Goal: Task Accomplishment & Management: Manage account settings

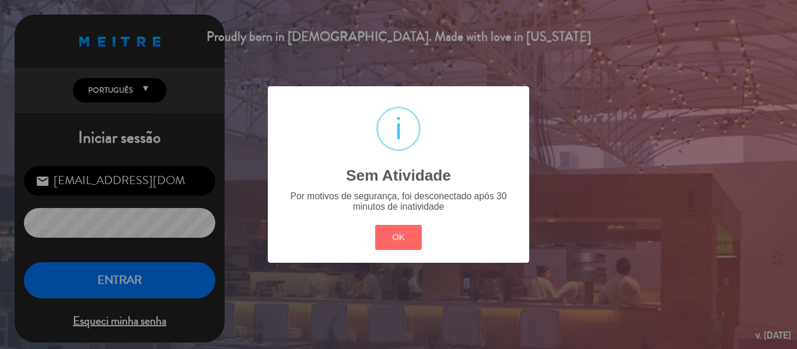
click at [136, 282] on div "? ! i Sem Atividade × Por motivos de segurança, foi desconectado após 30 minuto…" at bounding box center [398, 174] width 797 height 349
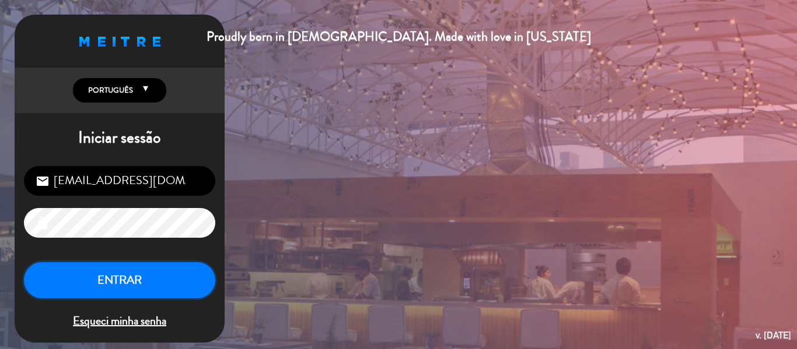
click at [136, 282] on button "ENTRAR" at bounding box center [119, 281] width 191 height 37
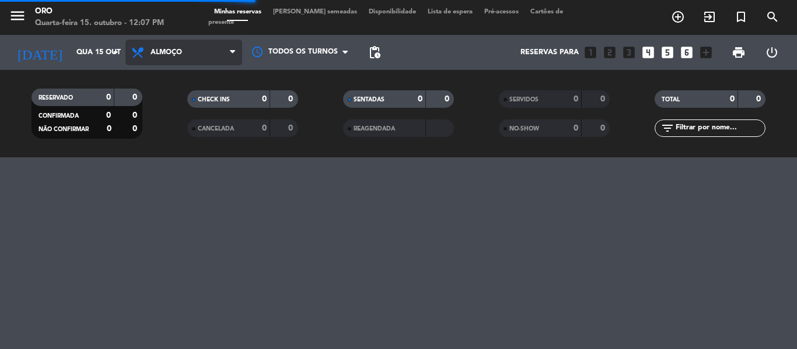
click at [208, 61] on span "Almoço" at bounding box center [183, 53] width 117 height 26
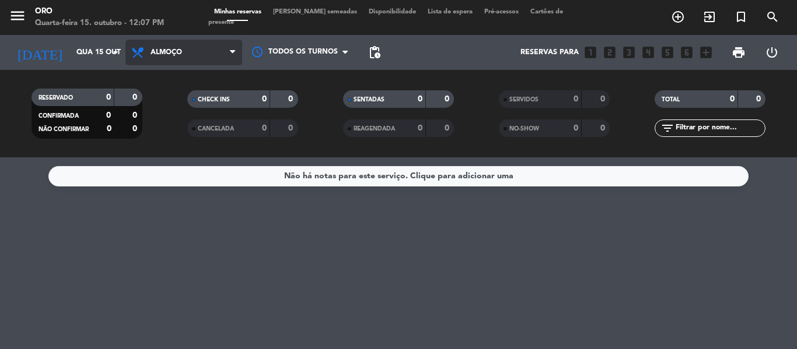
click at [197, 63] on span "Almoço" at bounding box center [183, 53] width 117 height 26
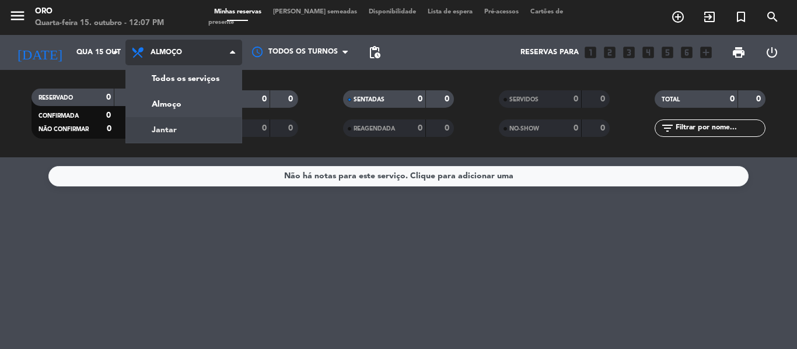
click at [191, 127] on div "menu Oro Quarta-feira 15. outubro - 12:07 PM Minhas reservas Mesas semeadas Dis…" at bounding box center [398, 79] width 797 height 158
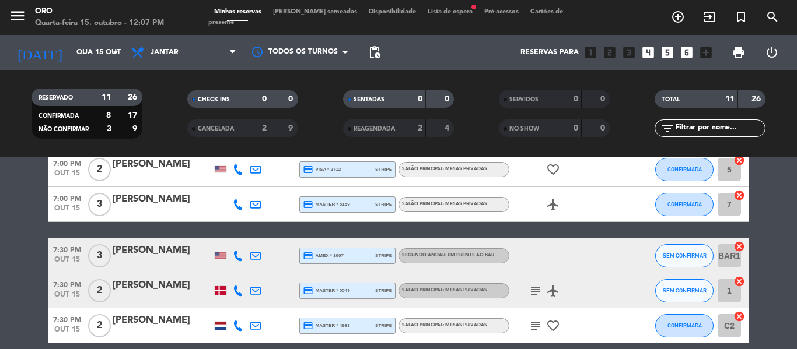
scroll to position [117, 0]
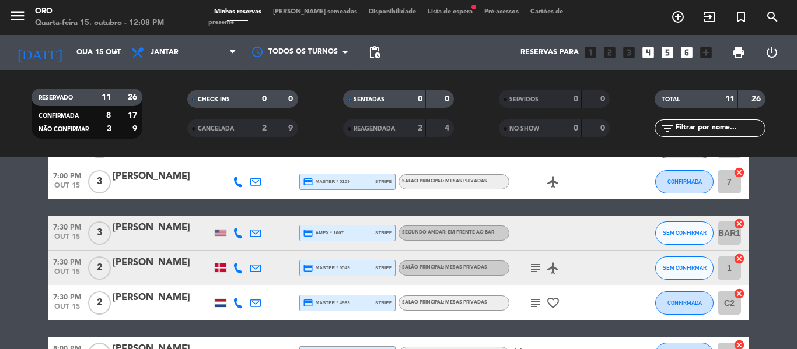
click at [446, 15] on span "Lista de espera fiber_manual_record" at bounding box center [450, 12] width 57 height 6
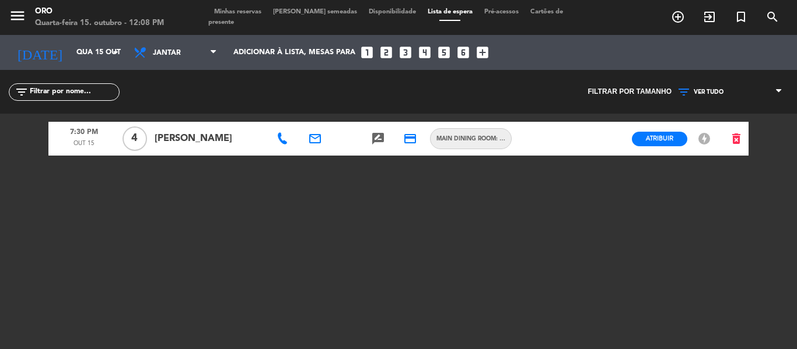
click at [236, 15] on span "Minhas reservas" at bounding box center [237, 12] width 59 height 6
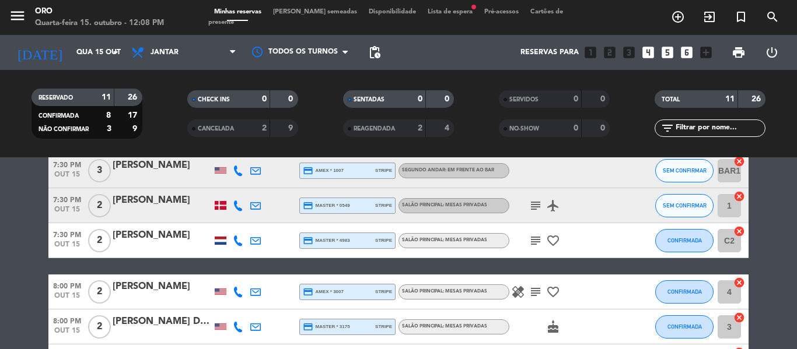
scroll to position [121, 0]
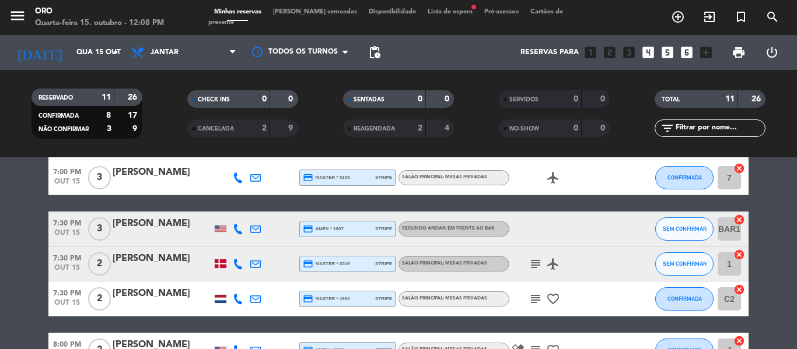
click at [535, 265] on icon "subject" at bounding box center [536, 264] width 14 height 14
click at [535, 266] on icon "subject" at bounding box center [536, 264] width 14 height 14
click at [180, 255] on div "[PERSON_NAME]" at bounding box center [162, 258] width 99 height 15
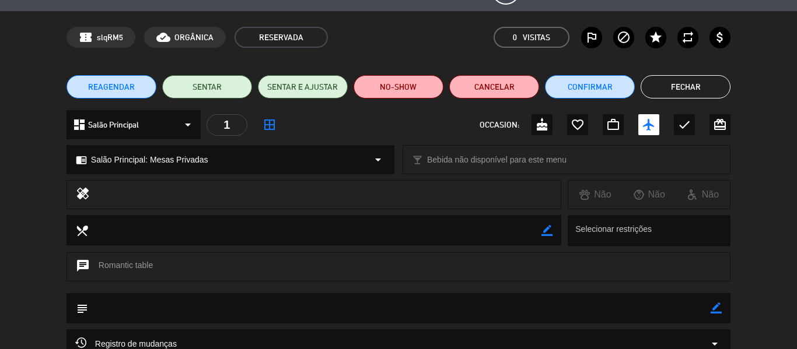
scroll to position [58, 0]
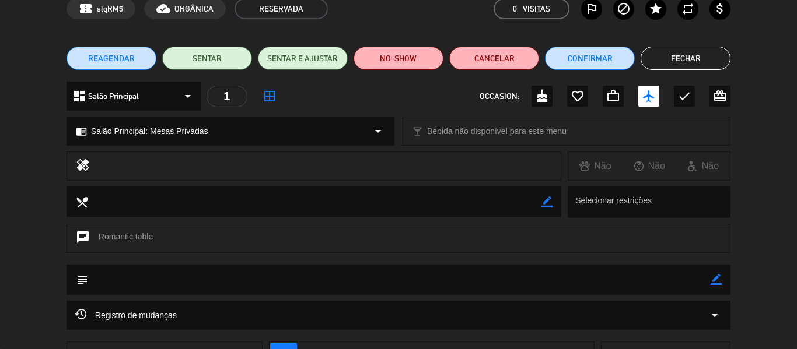
click at [715, 283] on icon "border_color" at bounding box center [716, 279] width 11 height 11
type textarea "confirmou hoje as 12:09h. [GEOGRAPHIC_DATA]"
click at [715, 279] on icon at bounding box center [716, 279] width 11 height 11
click at [595, 53] on button "Confirmar" at bounding box center [590, 58] width 90 height 23
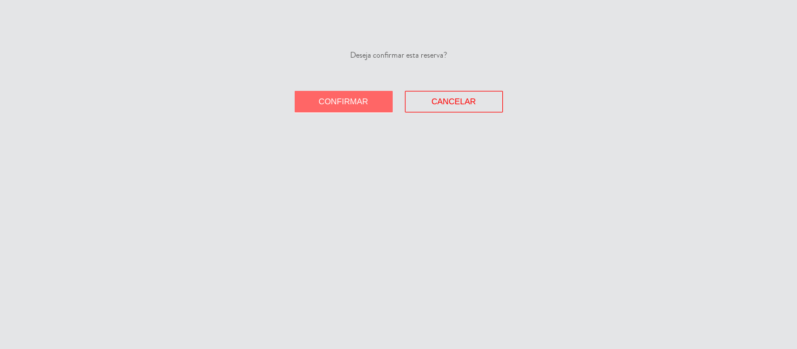
click at [342, 101] on span "Confirmar" at bounding box center [344, 101] width 50 height 9
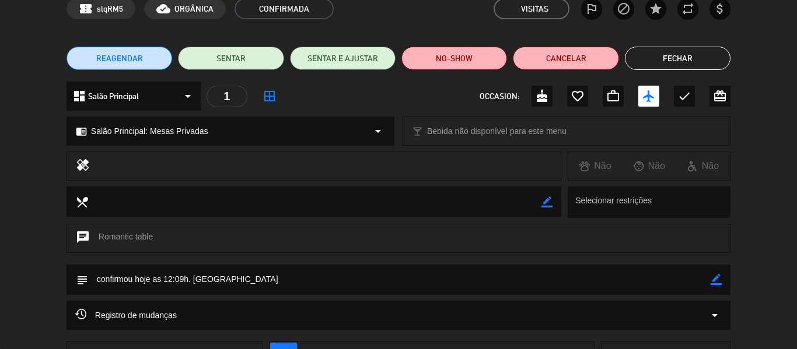
click at [703, 62] on button "Fechar" at bounding box center [678, 58] width 106 height 23
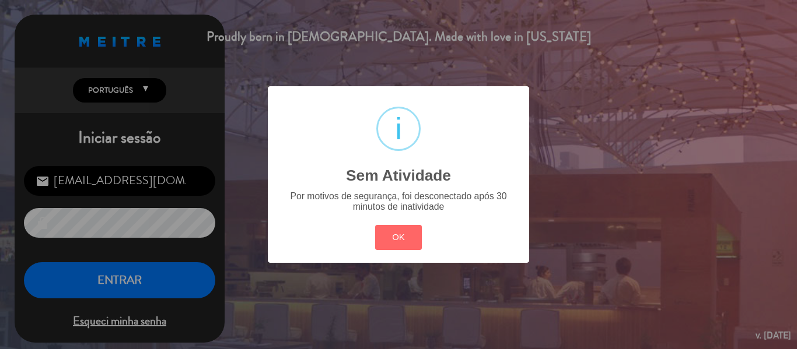
click at [167, 268] on div "? ! i Sem Atividade × Por motivos de segurança, foi desconectado após 30 minuto…" at bounding box center [398, 174] width 797 height 349
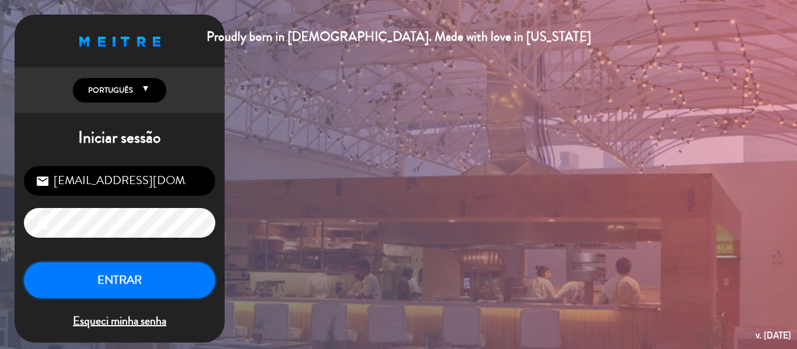
click at [167, 280] on button "ENTRAR" at bounding box center [119, 281] width 191 height 37
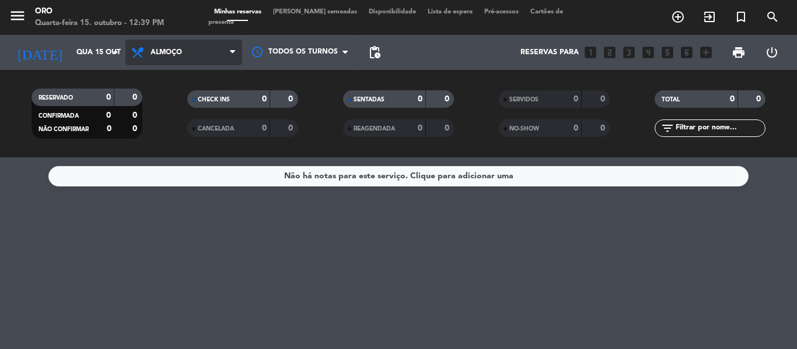
click at [219, 47] on span "Almoço" at bounding box center [183, 53] width 117 height 26
click at [182, 129] on div "menu Oro Quarta-feira 15. outubro - 12:39 PM Minhas reservas Mesas semeadas Dis…" at bounding box center [398, 79] width 797 height 158
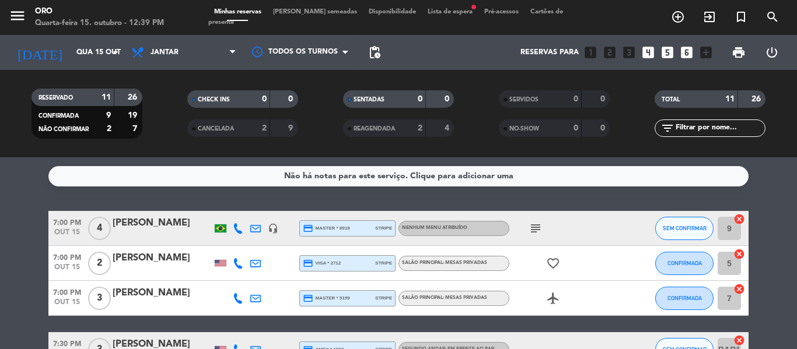
click at [435, 14] on span "Lista de espera fiber_manual_record" at bounding box center [450, 12] width 57 height 6
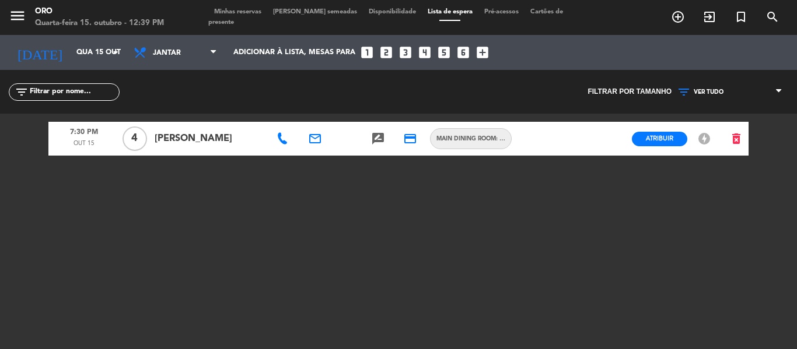
click at [242, 14] on span "Minhas reservas" at bounding box center [237, 12] width 59 height 6
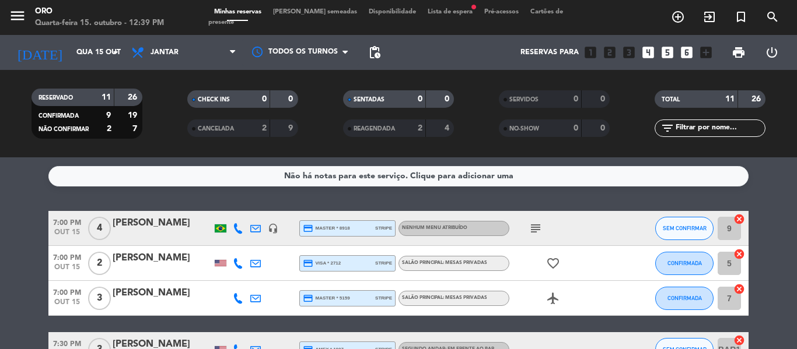
click at [430, 12] on div "menu Oro Quarta-feira 15. outubro - 12:39 PM Minhas reservas Mesas semeadas Dis…" at bounding box center [398, 17] width 797 height 35
click at [436, 15] on span "Lista de espera fiber_manual_record" at bounding box center [450, 12] width 57 height 6
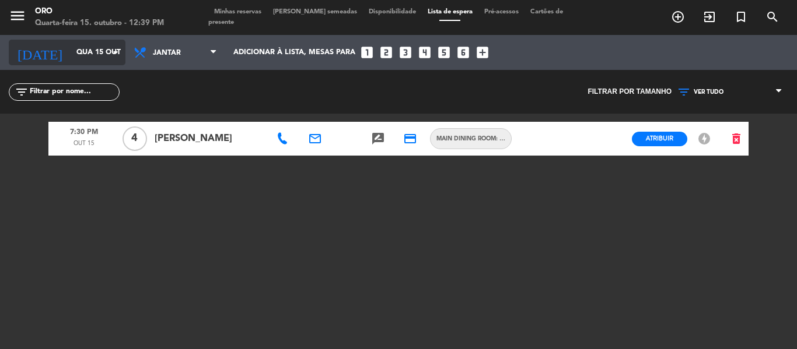
click at [115, 54] on icon "arrow_drop_down" at bounding box center [116, 53] width 14 height 14
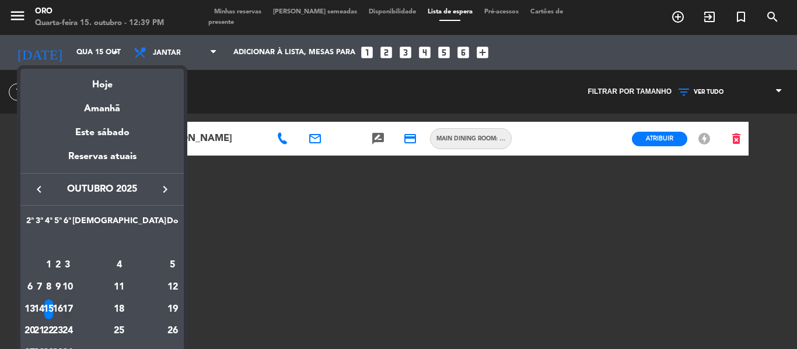
click at [72, 306] on div "17" at bounding box center [67, 310] width 9 height 20
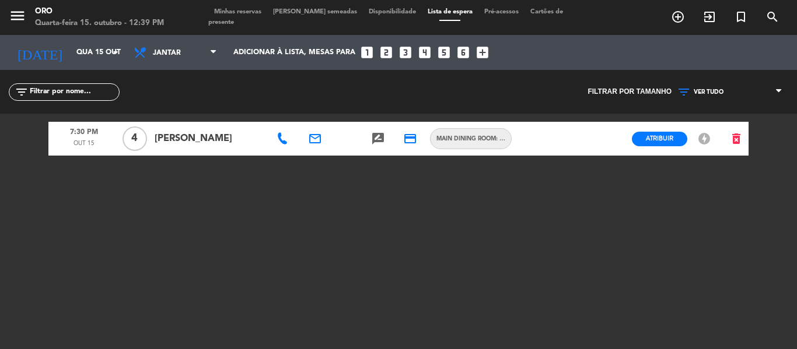
type input "Sex 17 out"
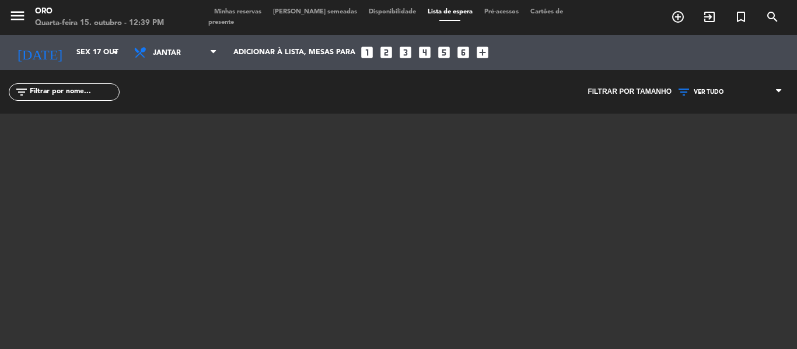
click at [264, 15] on span "Minhas reservas" at bounding box center [237, 12] width 59 height 6
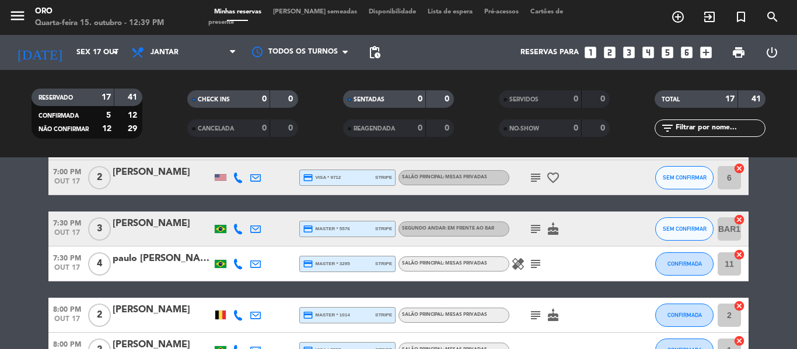
scroll to position [175, 0]
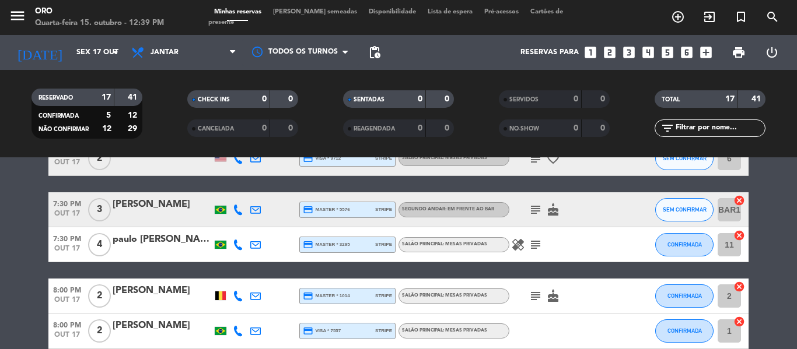
click at [535, 247] on icon "subject" at bounding box center [536, 245] width 14 height 14
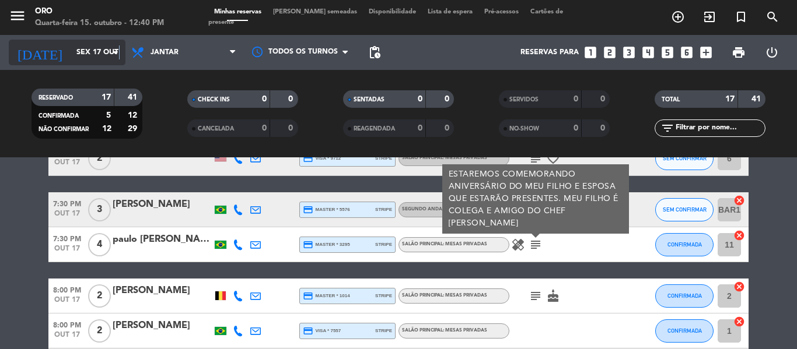
click at [119, 51] on icon "arrow_drop_down" at bounding box center [116, 53] width 14 height 14
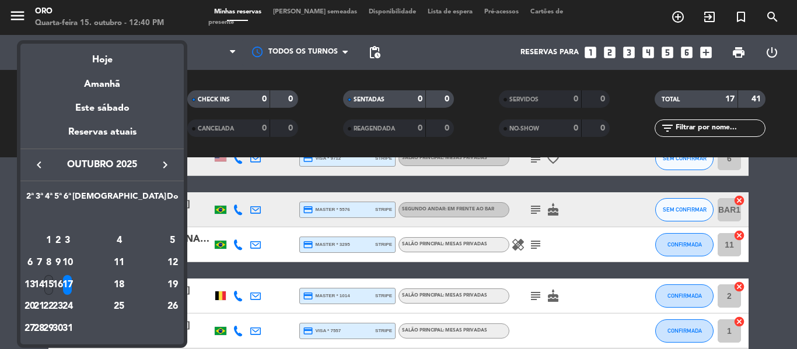
click at [53, 284] on div "15" at bounding box center [48, 285] width 9 height 20
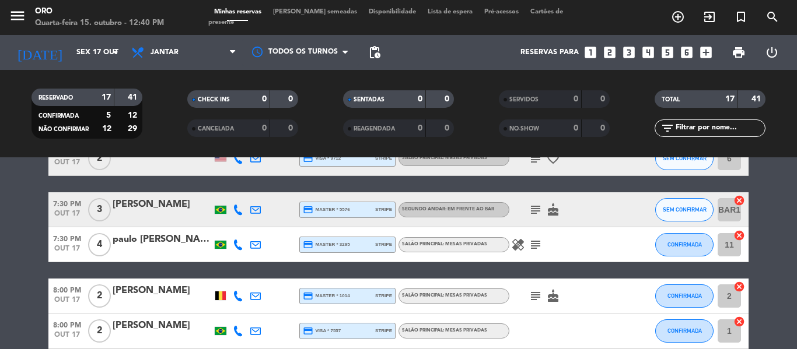
type input "Qua 15 out"
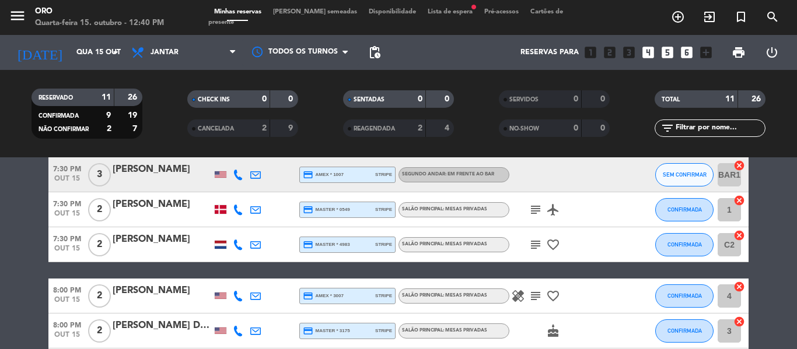
click at [434, 15] on span "Lista de espera fiber_manual_record" at bounding box center [450, 12] width 57 height 6
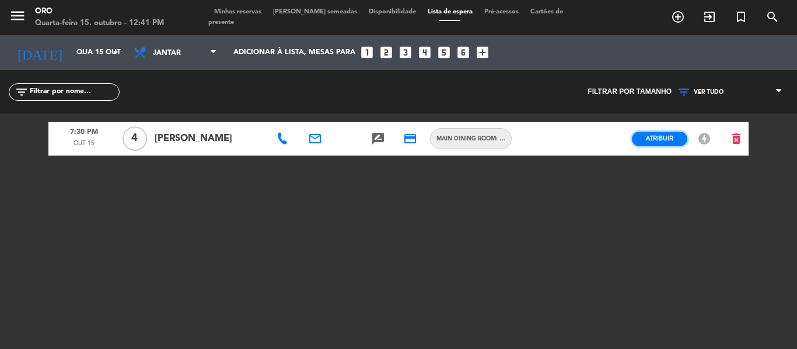
click at [672, 136] on span "Atribuir" at bounding box center [659, 138] width 27 height 9
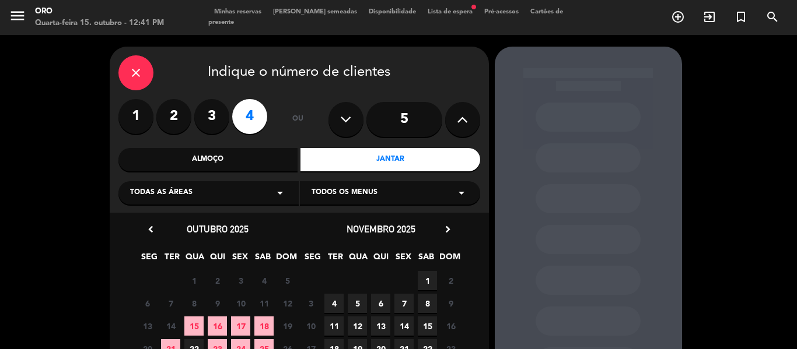
click at [142, 65] on div "close" at bounding box center [135, 72] width 35 height 35
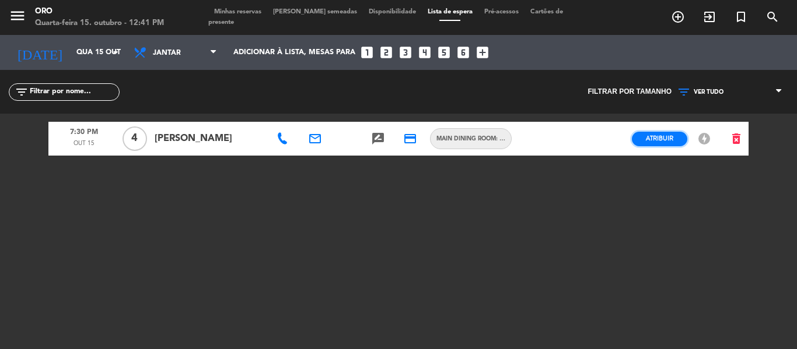
click at [660, 134] on span "Atribuir" at bounding box center [659, 138] width 27 height 9
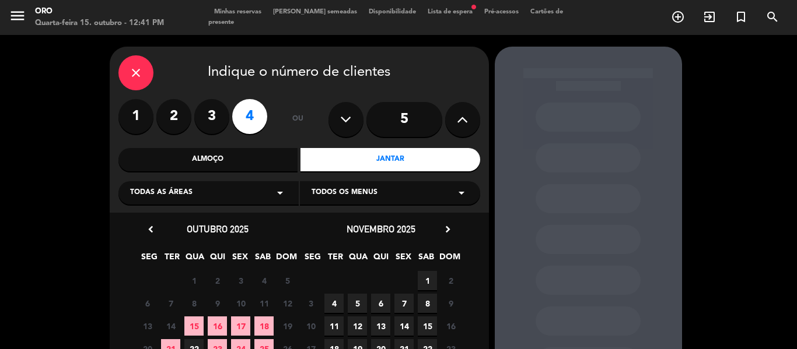
click at [193, 329] on span "15" at bounding box center [193, 326] width 19 height 19
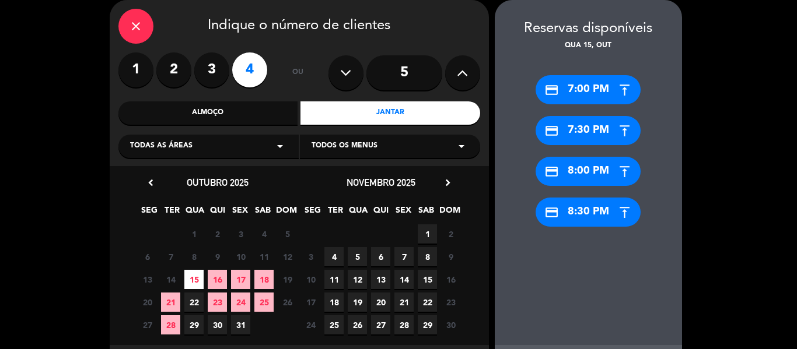
click at [599, 132] on div "credit_card 7:30 PM" at bounding box center [588, 130] width 105 height 29
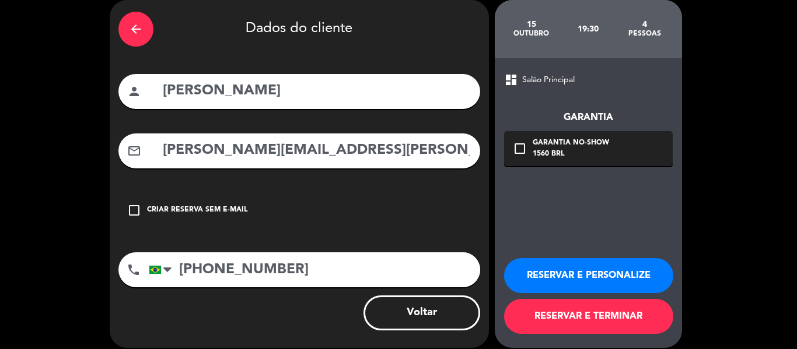
click at [146, 31] on div "arrow_back" at bounding box center [135, 29] width 35 height 35
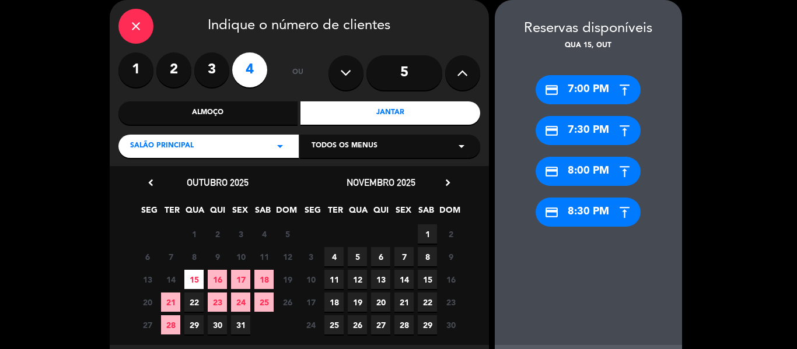
click at [281, 148] on icon "arrow_drop_down" at bounding box center [280, 146] width 14 height 14
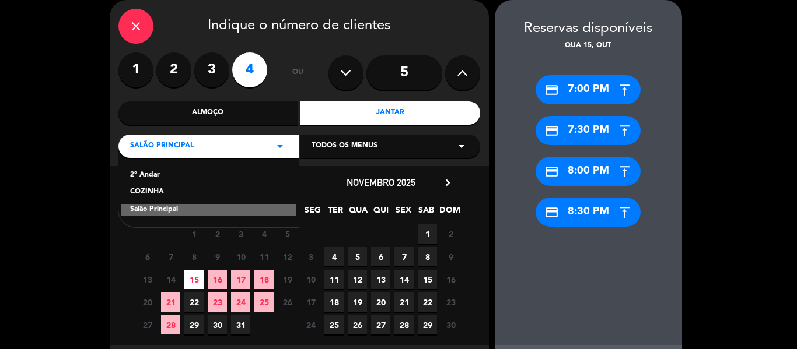
click at [174, 176] on div "2º Andar" at bounding box center [208, 176] width 157 height 12
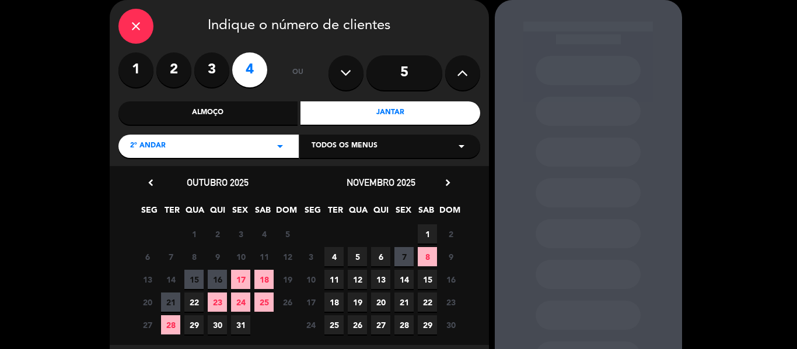
click at [197, 280] on span "15" at bounding box center [193, 279] width 19 height 19
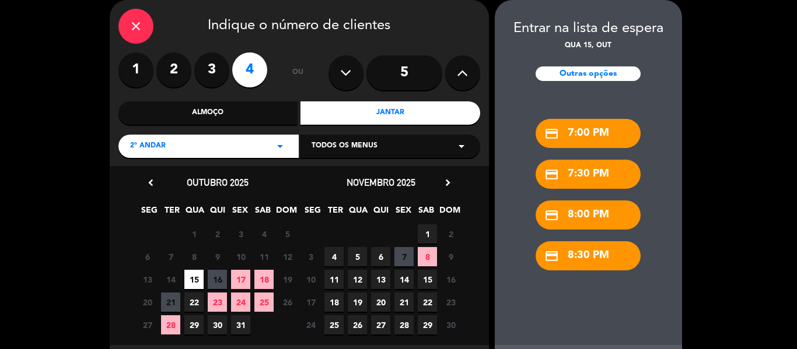
scroll to position [104, 0]
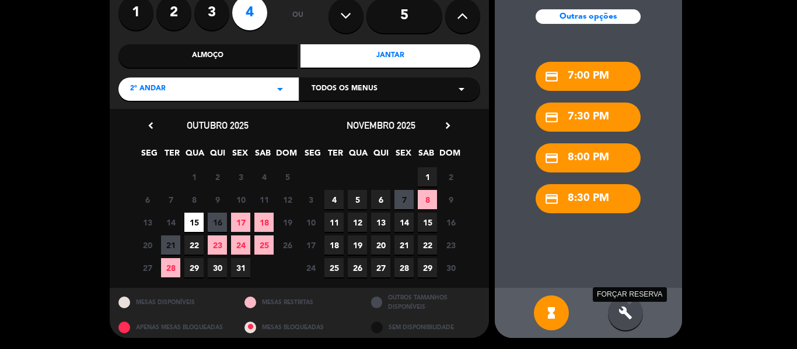
click at [626, 310] on icon "build" at bounding box center [625, 313] width 14 height 14
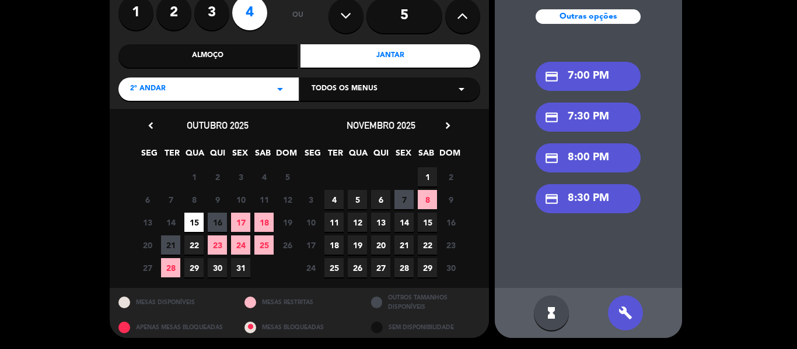
click at [610, 113] on div "credit_card 7:30 PM" at bounding box center [588, 117] width 105 height 29
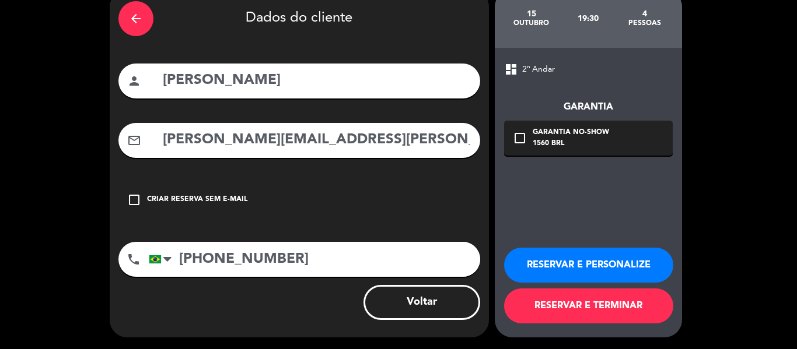
scroll to position [57, 0]
click at [523, 137] on icon "check_box_outline_blank" at bounding box center [520, 138] width 14 height 14
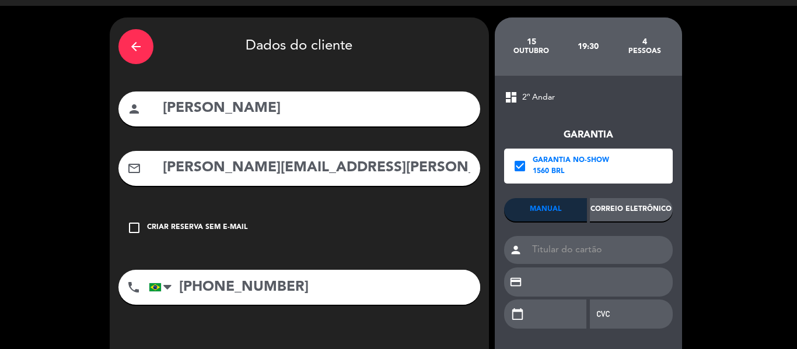
scroll to position [0, 0]
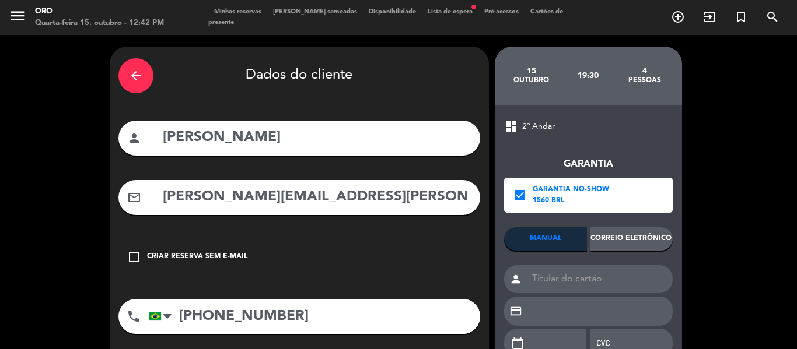
click at [141, 74] on icon "arrow_back" at bounding box center [136, 76] width 14 height 14
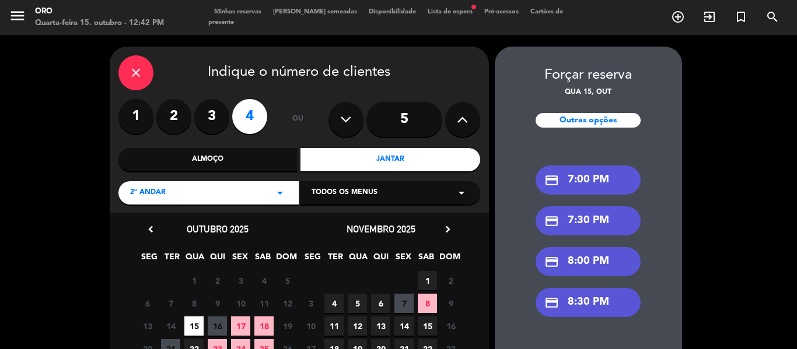
click at [141, 74] on icon "close" at bounding box center [136, 73] width 14 height 14
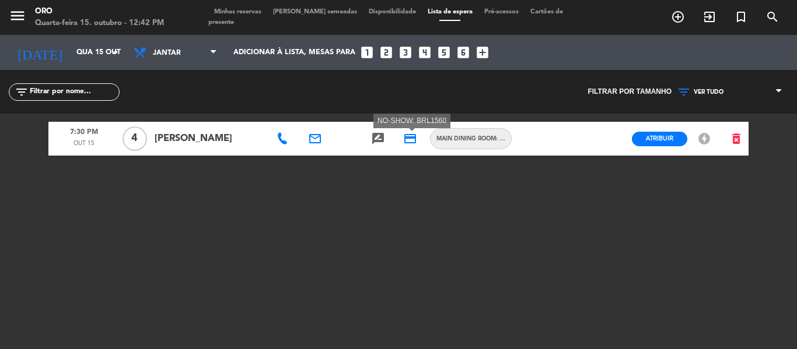
click at [411, 144] on icon "credit_card" at bounding box center [410, 139] width 14 height 14
click at [411, 135] on icon "credit_card" at bounding box center [410, 139] width 14 height 14
click at [243, 15] on span "Minhas reservas" at bounding box center [237, 12] width 59 height 6
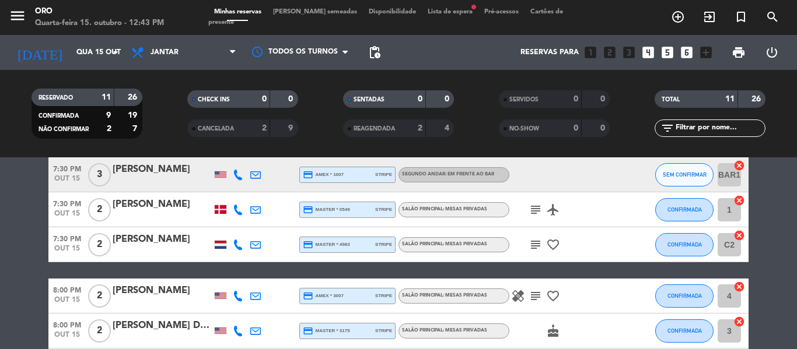
scroll to position [233, 0]
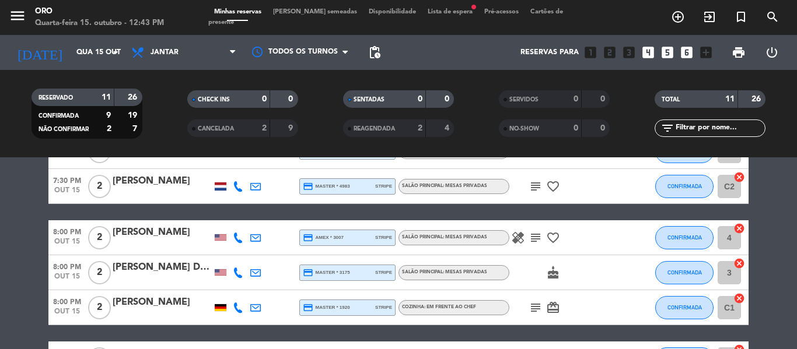
click at [435, 15] on span "Lista de espera fiber_manual_record" at bounding box center [450, 12] width 57 height 6
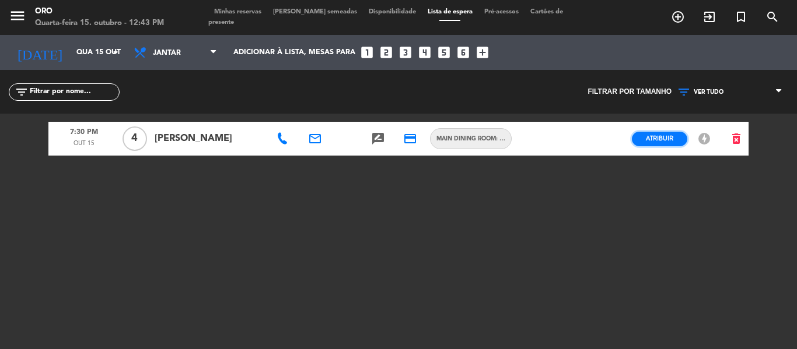
click at [663, 132] on button "Atribuir" at bounding box center [659, 139] width 55 height 15
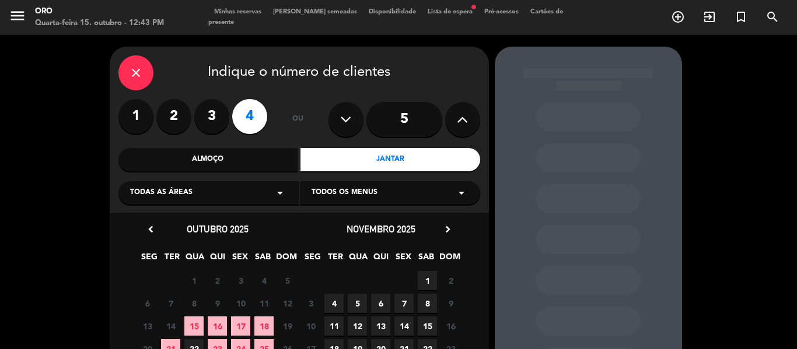
click at [416, 164] on div "Jantar" at bounding box center [390, 159] width 180 height 23
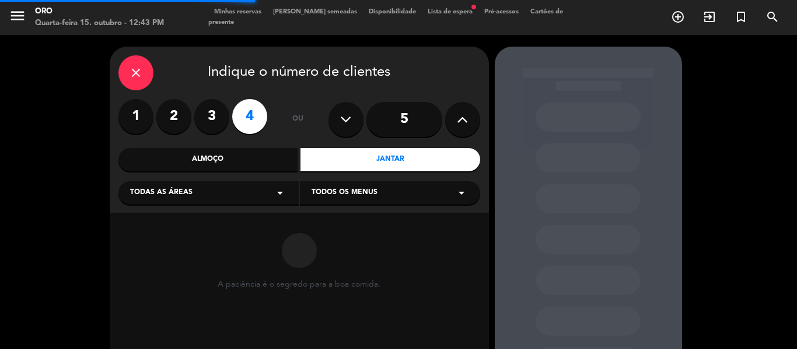
click at [284, 195] on icon "arrow_drop_down" at bounding box center [280, 193] width 14 height 14
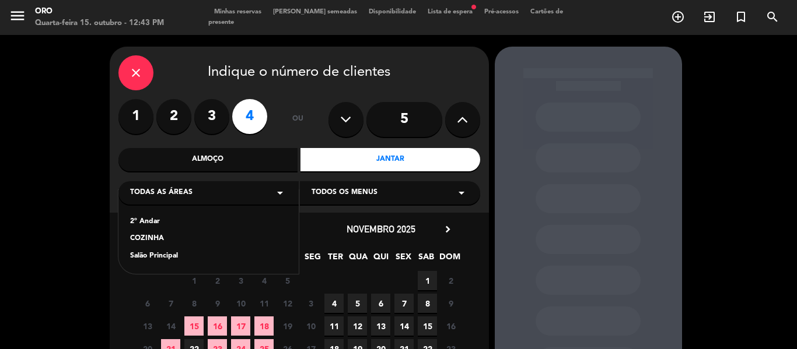
click at [148, 219] on div "2º Andar" at bounding box center [208, 222] width 157 height 12
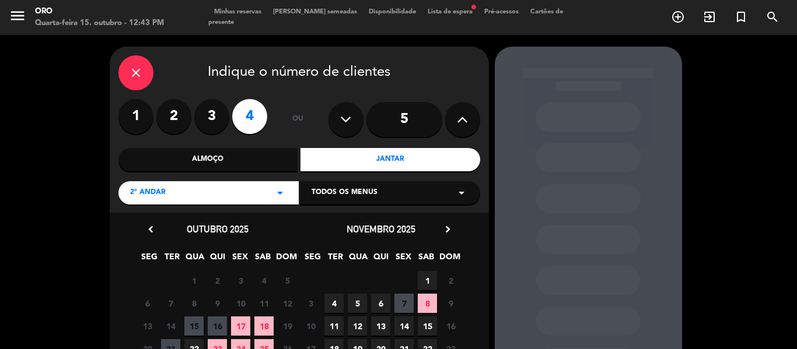
click at [199, 327] on span "15" at bounding box center [193, 326] width 19 height 19
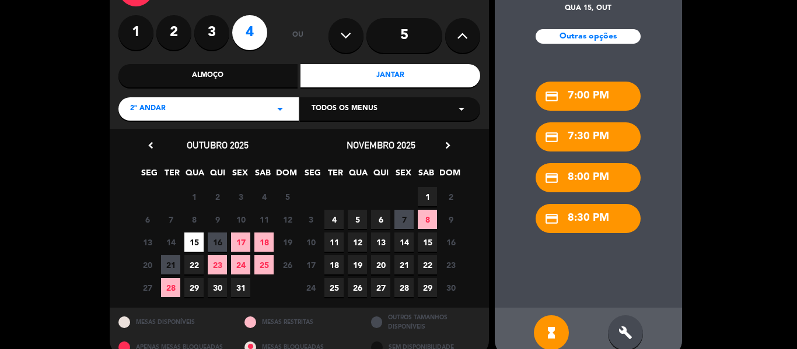
scroll to position [104, 0]
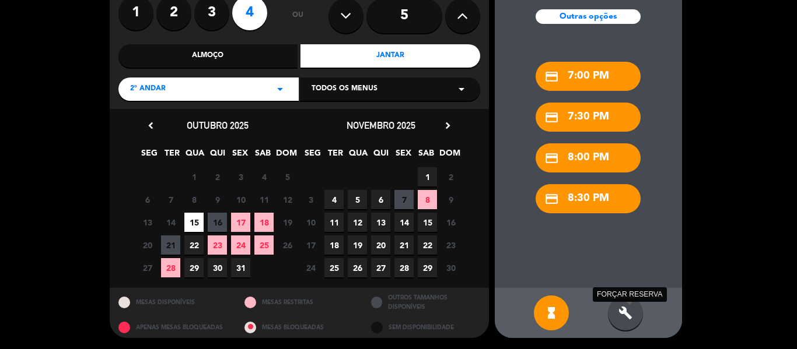
click at [628, 312] on icon "build" at bounding box center [625, 313] width 14 height 14
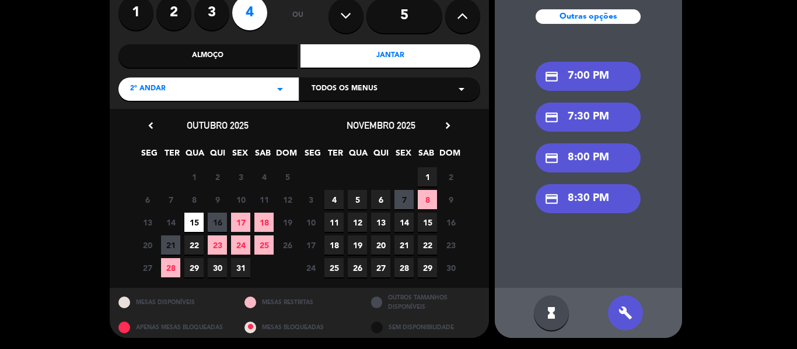
click at [603, 118] on div "credit_card 7:30 PM" at bounding box center [588, 117] width 105 height 29
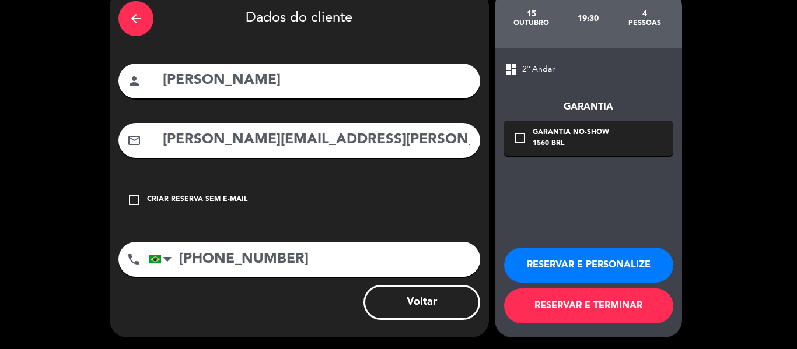
click at [521, 137] on icon "check_box_outline_blank" at bounding box center [520, 138] width 14 height 14
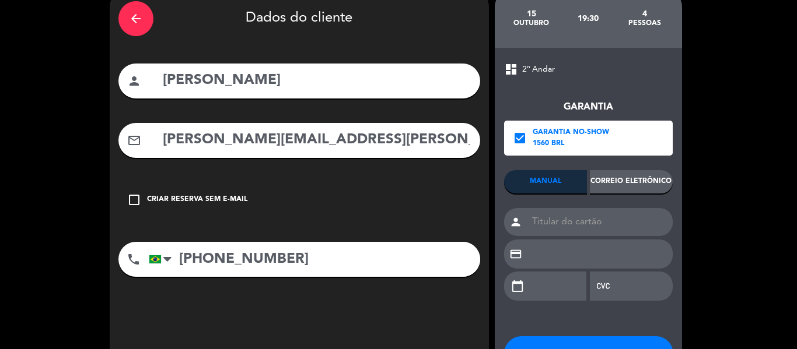
scroll to position [104, 0]
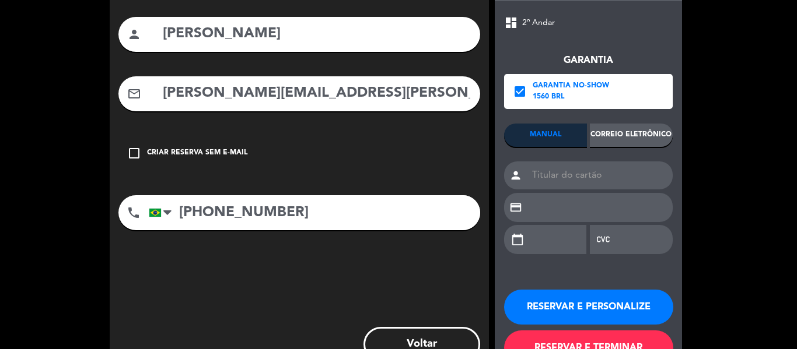
click at [627, 127] on div "Correio eletrônico" at bounding box center [631, 135] width 83 height 23
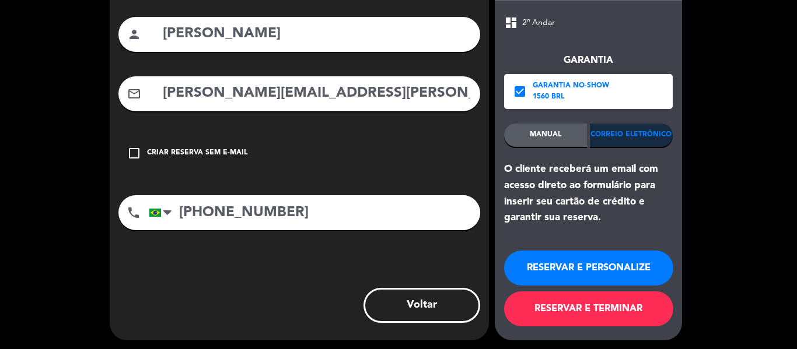
click at [602, 267] on button "RESERVAR E PERSONALIZE" at bounding box center [588, 268] width 169 height 35
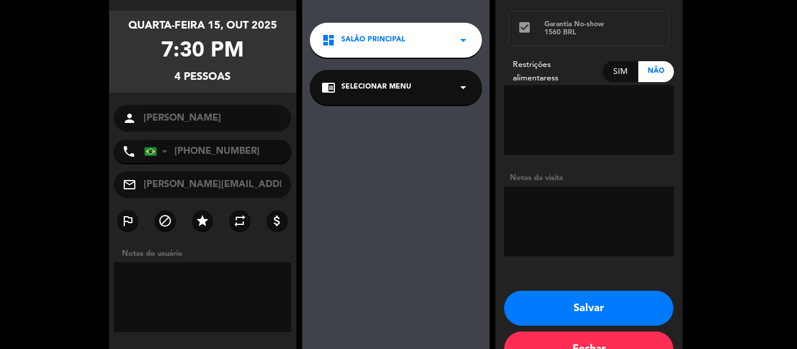
scroll to position [117, 0]
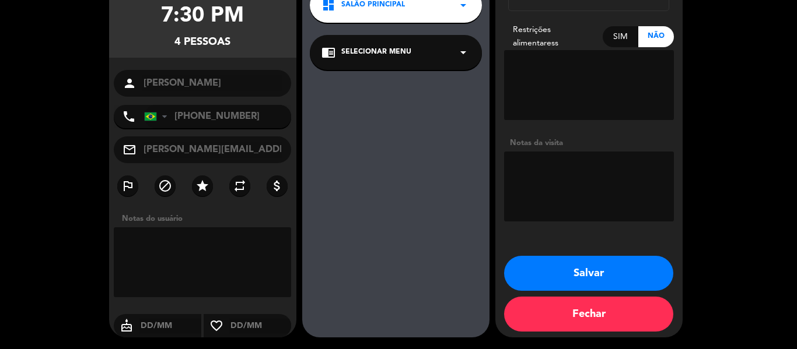
click at [644, 275] on button "Salvar" at bounding box center [588, 273] width 169 height 35
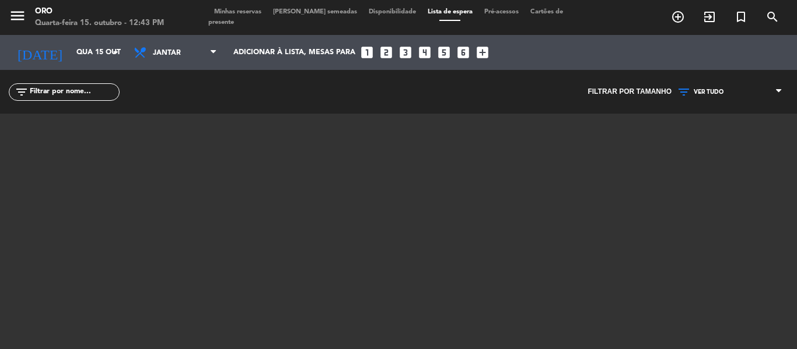
click at [249, 15] on span "Minhas reservas" at bounding box center [237, 12] width 59 height 6
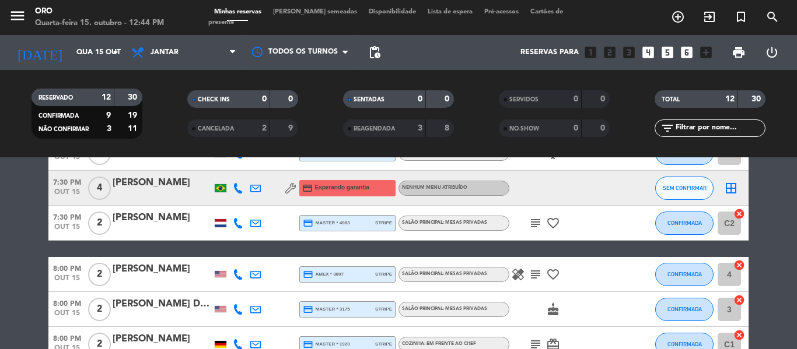
scroll to position [214, 0]
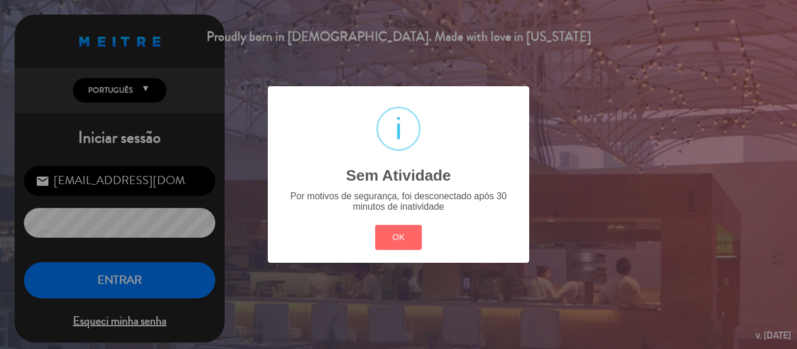
click at [127, 286] on div "? ! i Sem Atividade × Por motivos de segurança, foi desconectado após 30 minuto…" at bounding box center [398, 174] width 797 height 349
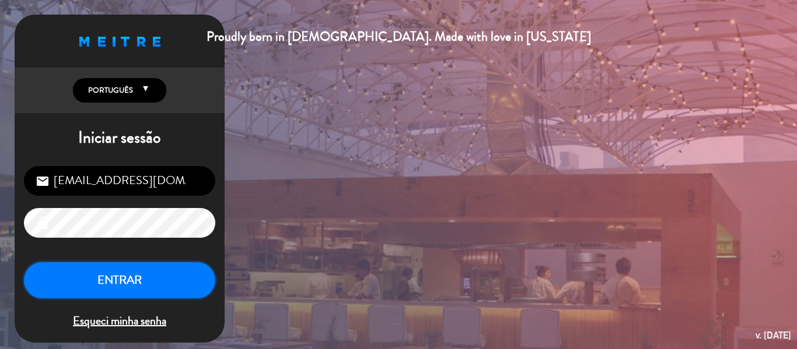
click at [127, 286] on button "ENTRAR" at bounding box center [119, 281] width 191 height 37
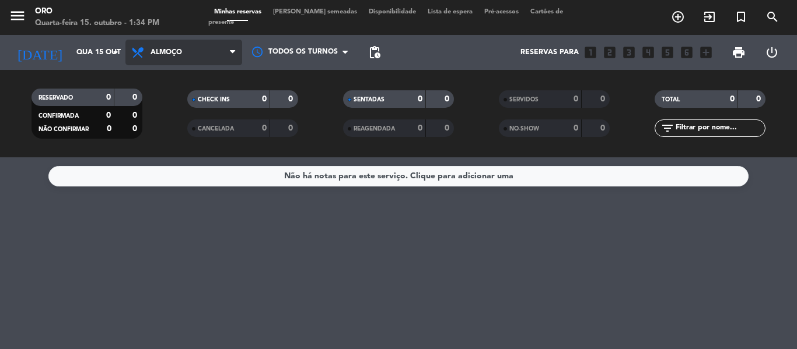
click at [234, 53] on icon at bounding box center [232, 52] width 5 height 9
click at [179, 126] on div "menu Oro Quarta-feira 15. outubro - 1:34 PM Minhas reservas Mesas semeadas Disp…" at bounding box center [398, 79] width 797 height 158
